Goal: Check status: Check status

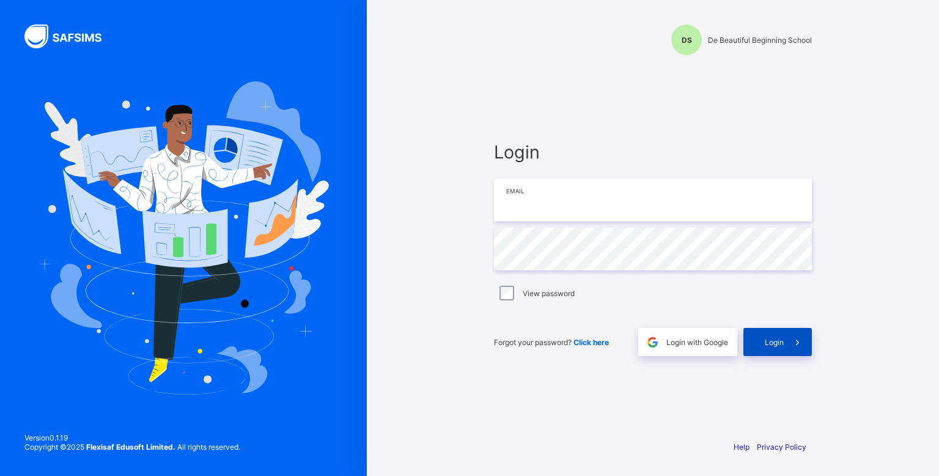
type input "**********"
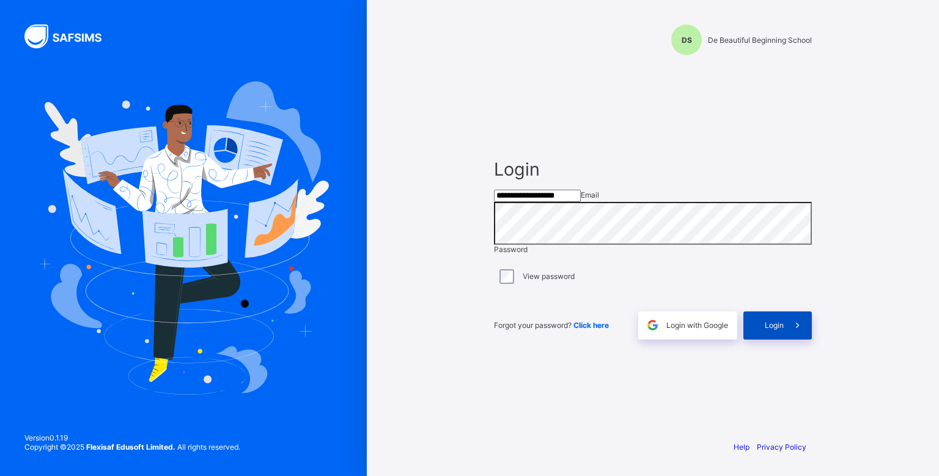
click at [759, 339] on div "Login" at bounding box center [777, 325] width 68 height 28
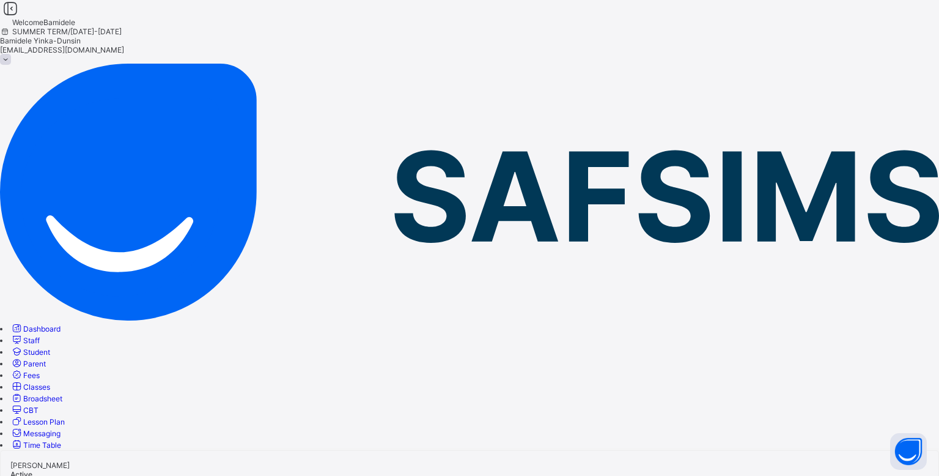
click at [62, 394] on span "Broadsheet" at bounding box center [42, 398] width 39 height 9
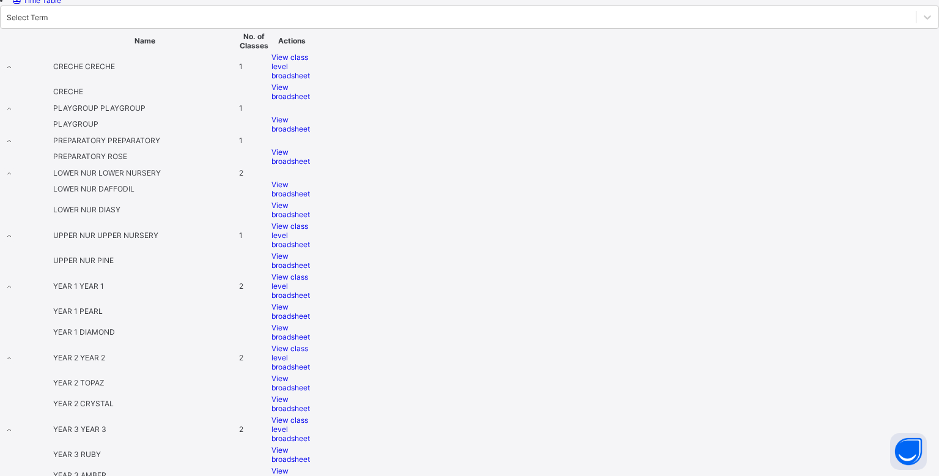
scroll to position [445, 0]
click at [310, 343] on span "View class level broadsheet" at bounding box center [290, 357] width 39 height 28
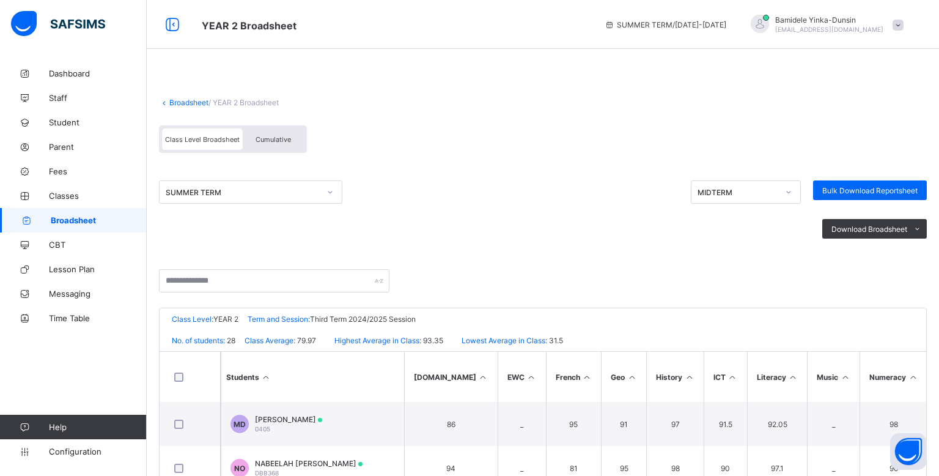
click at [289, 137] on span "Cumulative" at bounding box center [273, 139] width 35 height 9
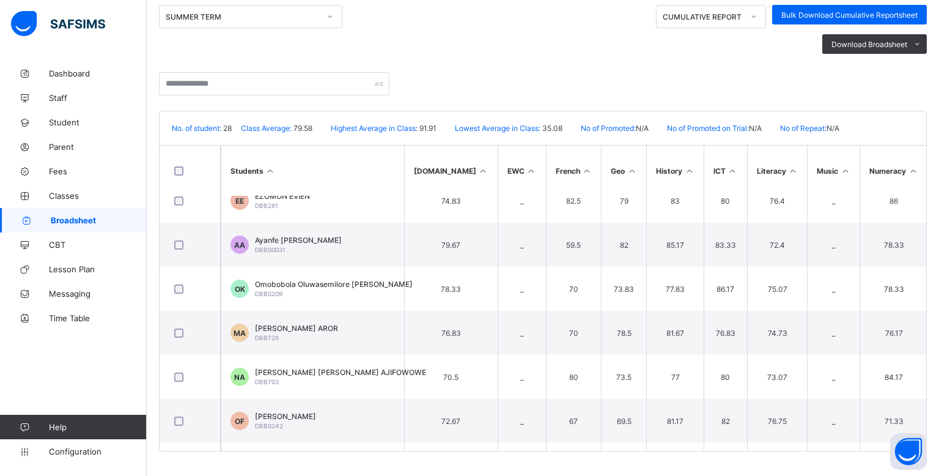
scroll to position [508, 0]
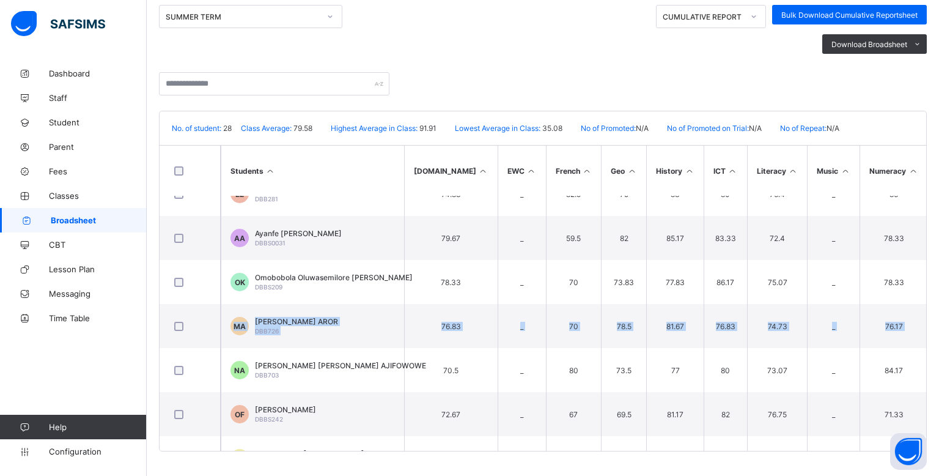
drag, startPoint x: 927, startPoint y: 322, endPoint x: 923, endPoint y: 297, distance: 25.3
click at [923, 297] on div "Broadsheet / YEAR 2 Broadsheet Class Level Broadsheet Cumulative SUMMER TERM CU…" at bounding box center [543, 181] width 792 height 590
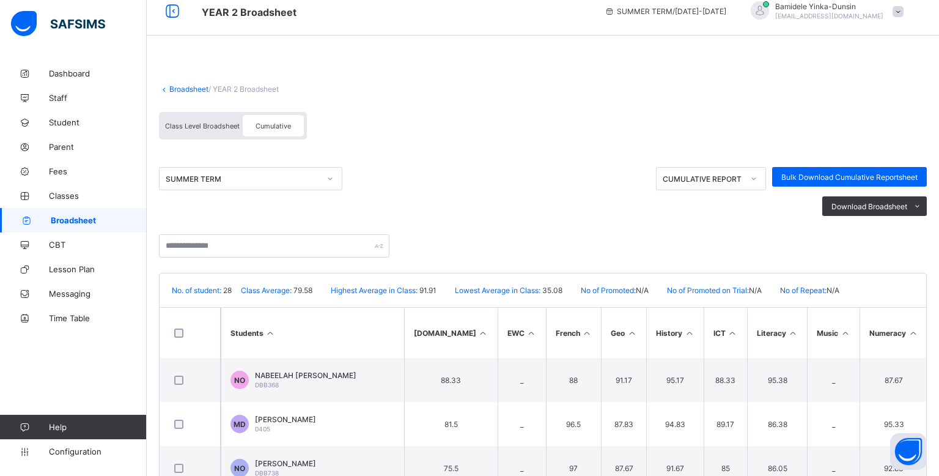
scroll to position [12, 0]
click at [172, 125] on span "Class Level Broadsheet" at bounding box center [202, 127] width 75 height 9
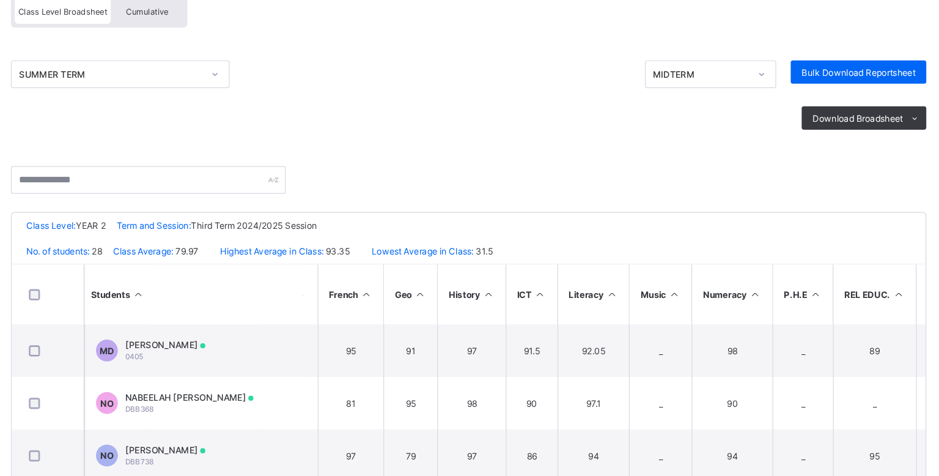
scroll to position [112, 0]
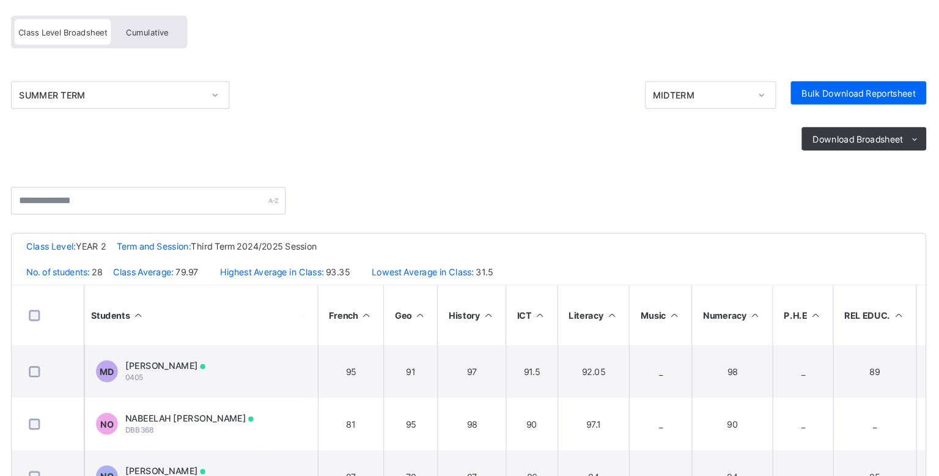
click at [287, 30] on span "Cumulative" at bounding box center [273, 27] width 35 height 9
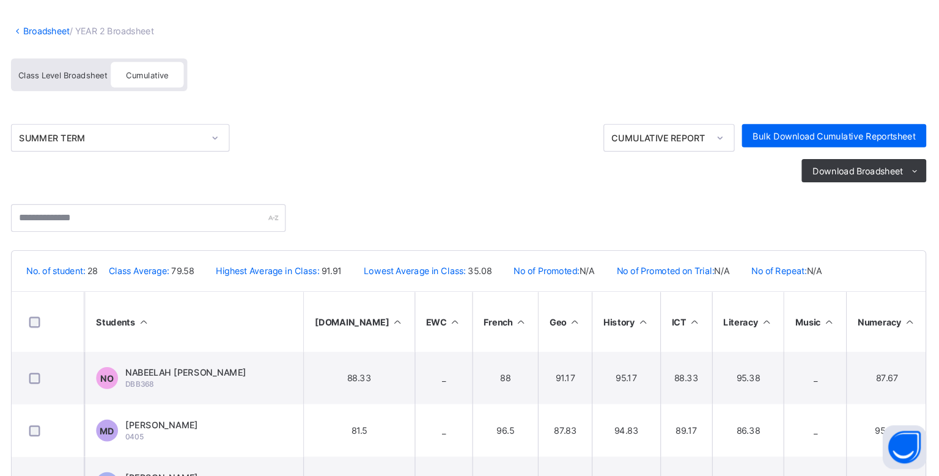
scroll to position [36, 0]
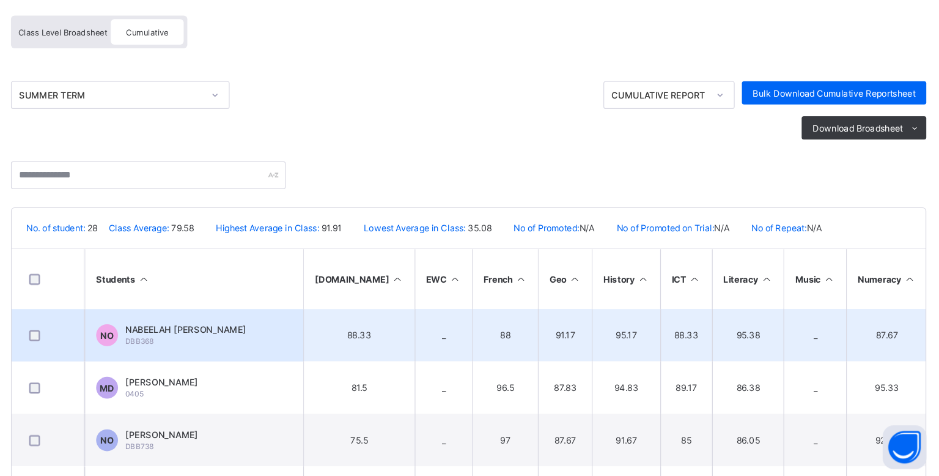
click at [927, 350] on td "_" at bounding box center [952, 357] width 51 height 44
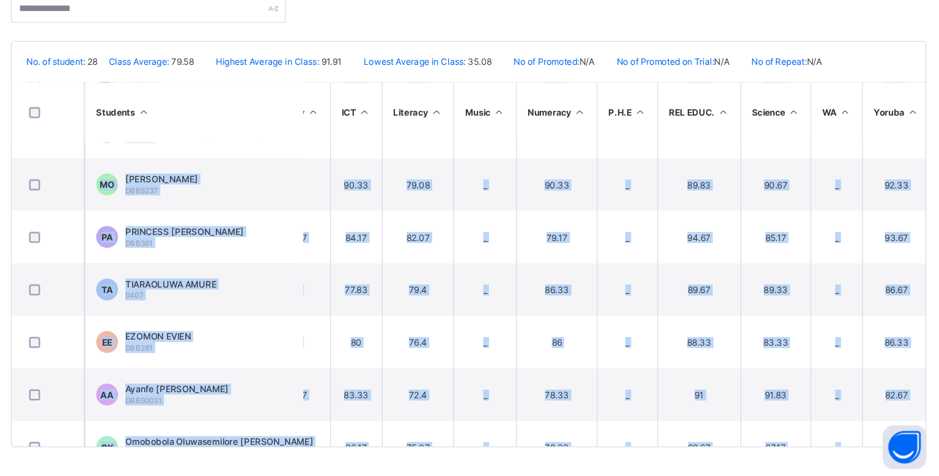
scroll to position [440, 277]
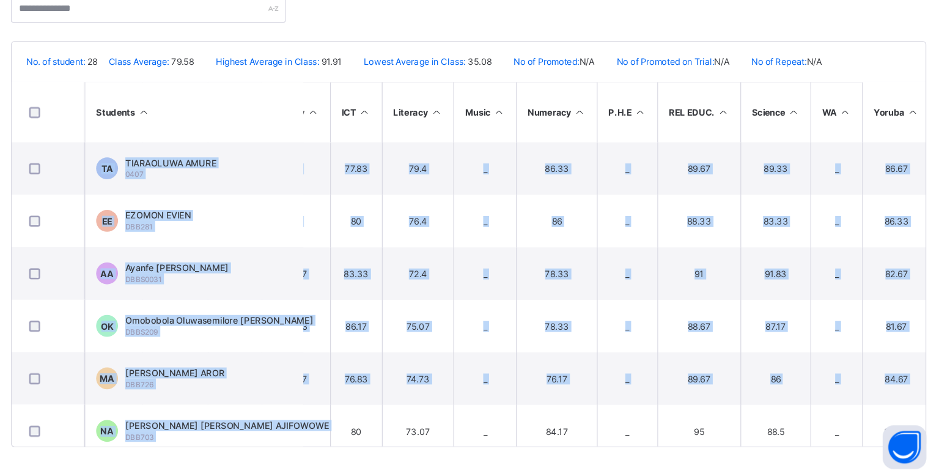
drag, startPoint x: 331, startPoint y: 445, endPoint x: 331, endPoint y: 452, distance: 6.7
click at [331, 452] on div "Broadsheet / YEAR 2 Broadsheet Class Level Broadsheet Cumulative SUMMER TERM CU…" at bounding box center [543, 181] width 792 height 590
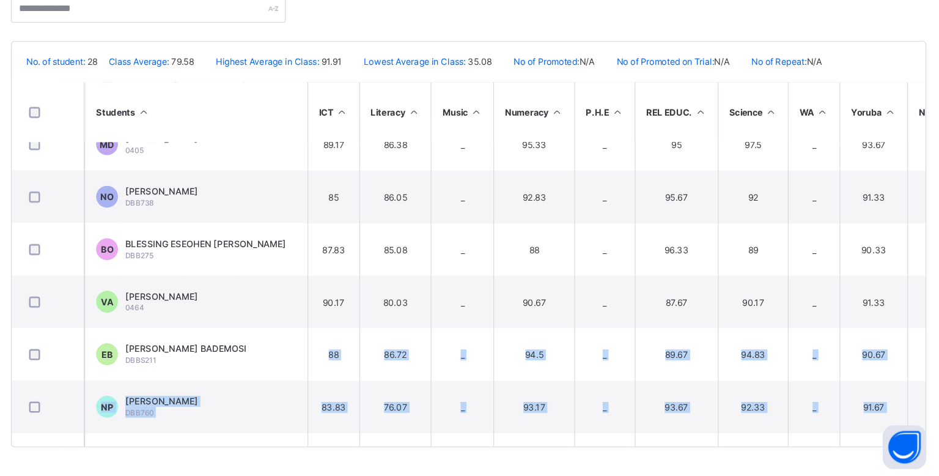
scroll to position [65, 296]
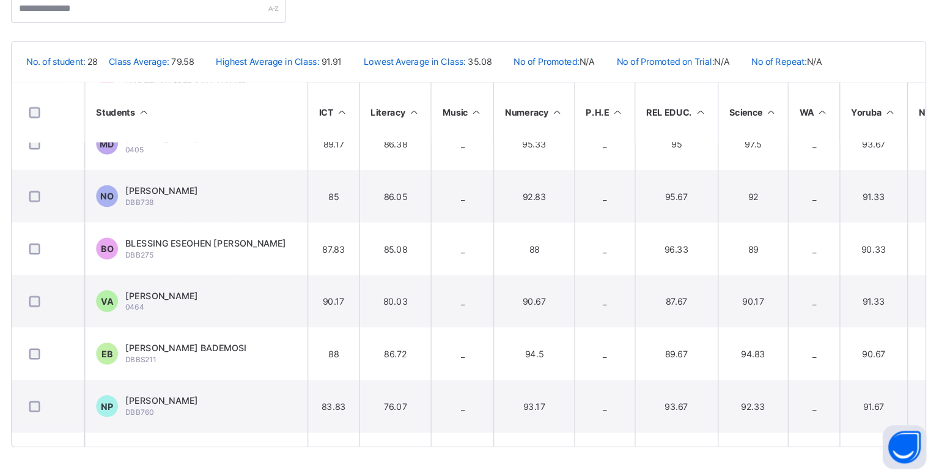
drag, startPoint x: 927, startPoint y: 186, endPoint x: 925, endPoint y: 177, distance: 9.9
click at [925, 177] on div "Broadsheet / YEAR 2 Broadsheet Class Level Broadsheet Cumulative SUMMER TERM CU…" at bounding box center [543, 181] width 792 height 590
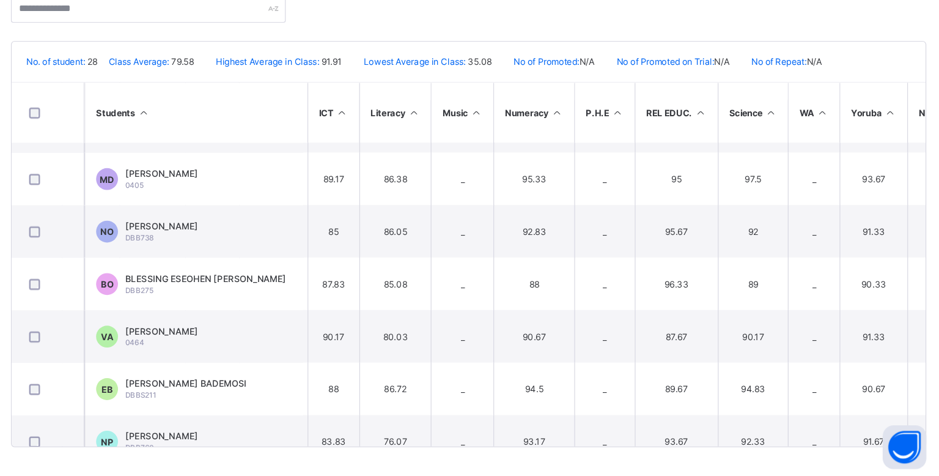
scroll to position [0, 296]
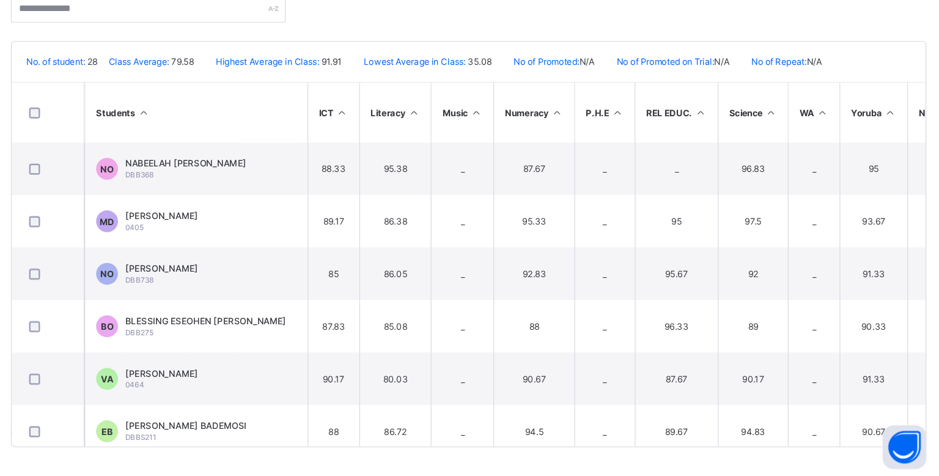
drag, startPoint x: 366, startPoint y: 450, endPoint x: 237, endPoint y: 448, distance: 129.0
click at [237, 448] on div "De Beautiful Beginning School Date: 18th Aug 2025, 12:36:35 pm No. of student: …" at bounding box center [543, 281] width 768 height 340
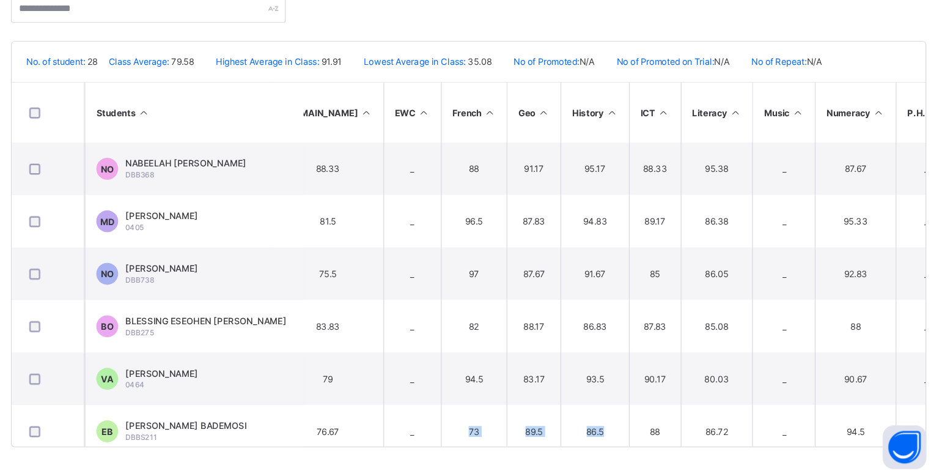
scroll to position [0, 25]
